Goal: Book appointment/travel/reservation

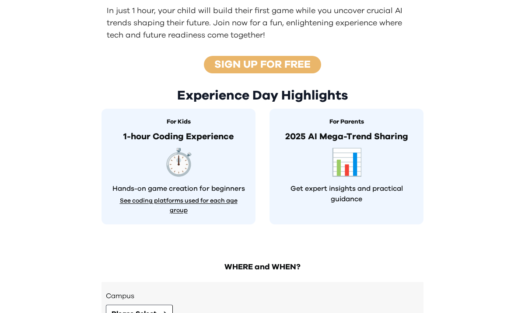
scroll to position [296, 0]
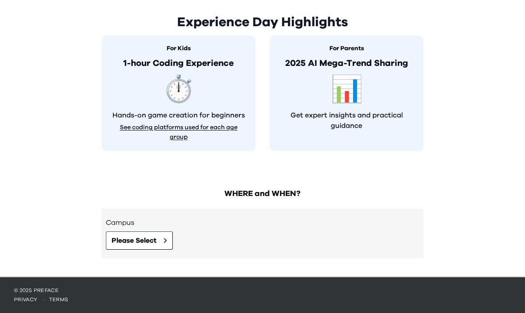
click at [326, 100] on div "📊" at bounding box center [346, 90] width 122 height 26
click at [160, 239] on button "Please Select" at bounding box center [139, 241] width 67 height 18
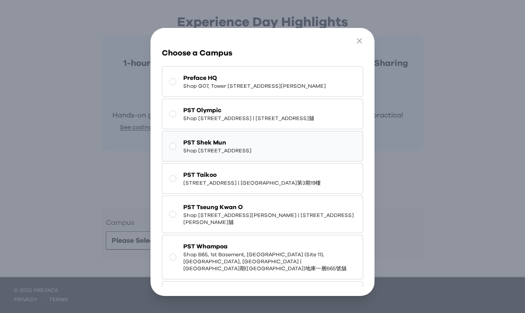
click at [216, 147] on span "PST Shek Mun" at bounding box center [217, 143] width 68 height 9
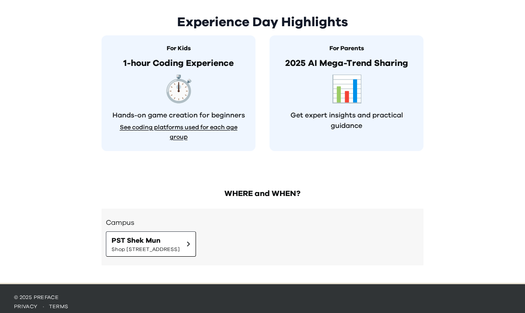
scroll to position [303, 0]
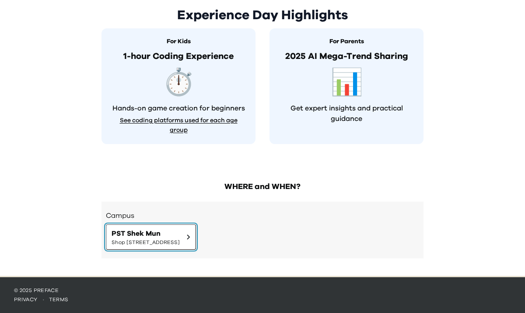
click at [180, 231] on span "PST Shek Mun" at bounding box center [145, 234] width 68 height 10
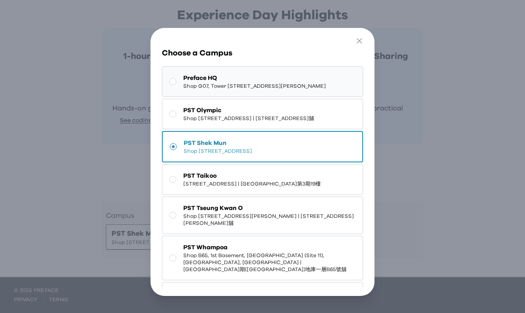
click at [285, 83] on span "Shop G07, Tower [STREET_ADDRESS][PERSON_NAME]" at bounding box center [254, 86] width 143 height 7
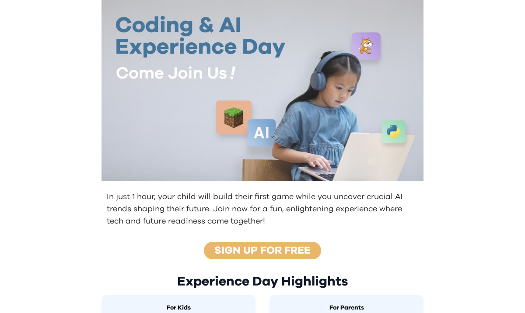
scroll to position [0, 0]
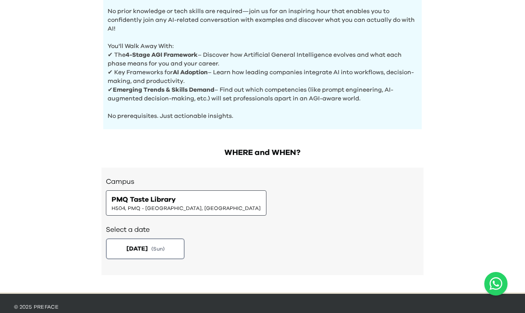
scroll to position [345, 0]
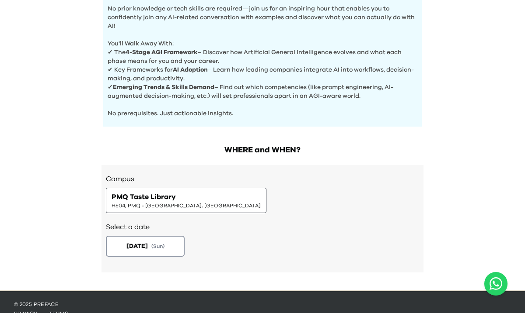
click at [170, 204] on span "H504, PMQ - [GEOGRAPHIC_DATA], [GEOGRAPHIC_DATA]" at bounding box center [185, 205] width 149 height 7
click at [153, 251] on button "[DATE] ( Sun )" at bounding box center [145, 247] width 83 height 22
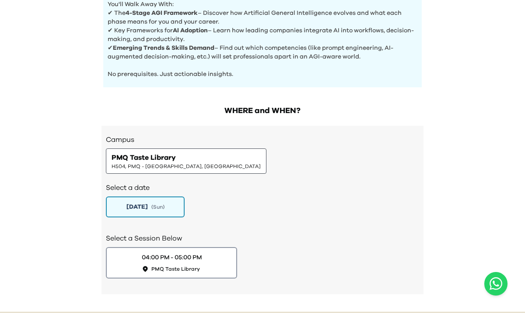
scroll to position [385, 0]
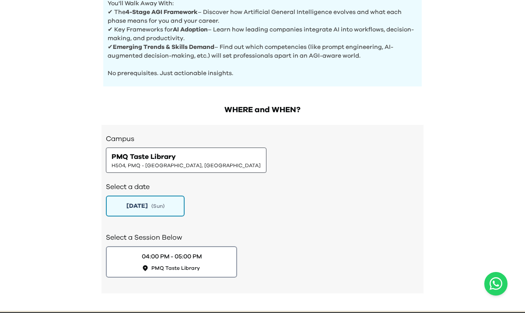
click at [167, 159] on span "PMQ Taste Library" at bounding box center [143, 157] width 64 height 10
click at [198, 261] on div "04:00 PM - 05:00 PM" at bounding box center [171, 256] width 63 height 9
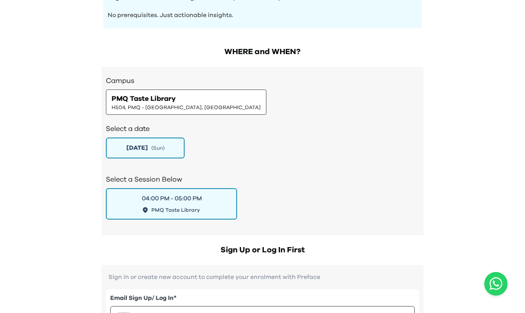
scroll to position [442, 0]
